Goal: Navigation & Orientation: Find specific page/section

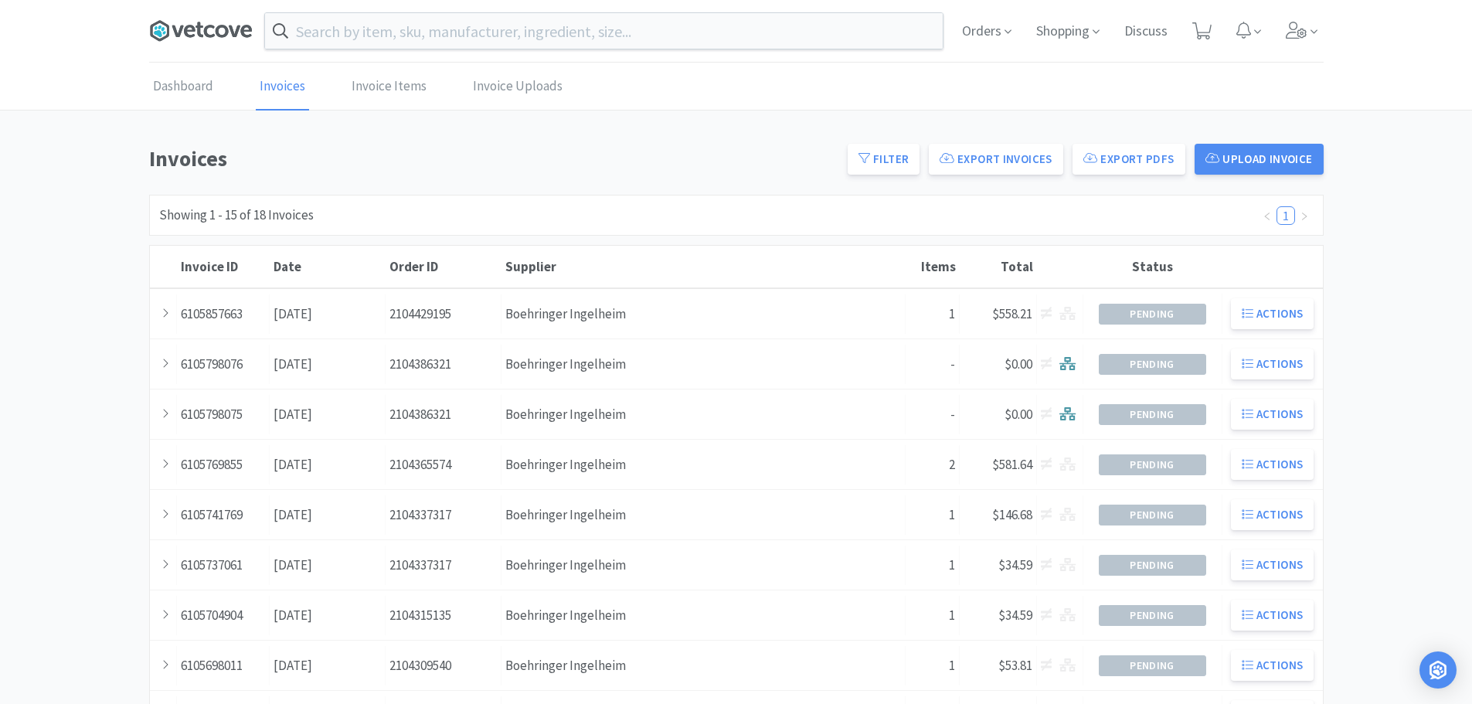
click at [242, 29] on icon at bounding box center [247, 31] width 12 height 12
